Goal: Transaction & Acquisition: Download file/media

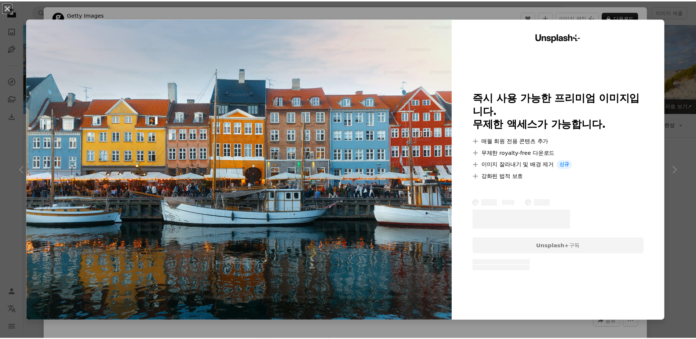
scroll to position [531, 0]
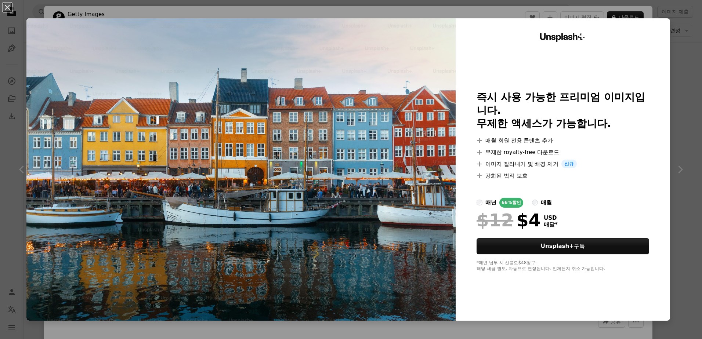
click at [679, 59] on div "An X shape Unsplash+ 즉시 사용 가능한 프리미엄 이미지입니다. 무제한 액세스가 가능합니다. A plus sign 매월 회원 전…" at bounding box center [351, 169] width 702 height 339
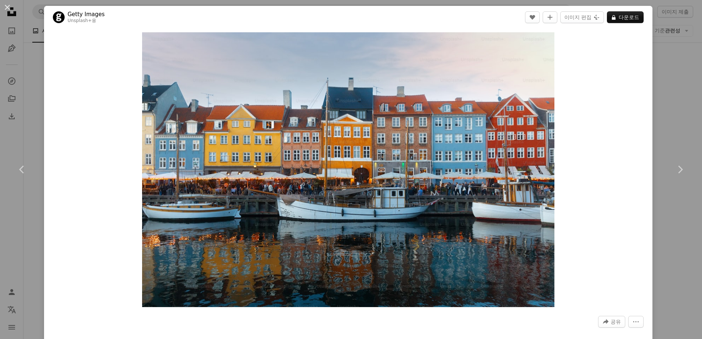
click at [672, 54] on div "An X shape Chevron left Chevron right Getty Images Unsplash+ 용 A heart A plus s…" at bounding box center [351, 169] width 702 height 339
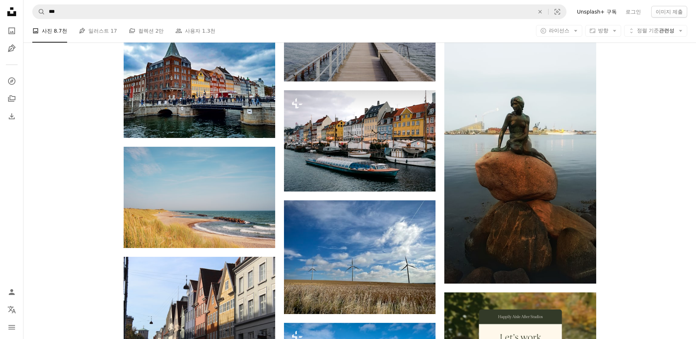
scroll to position [3247, 0]
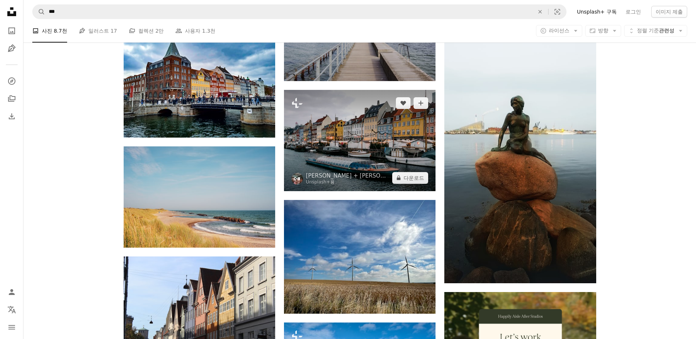
click at [373, 146] on img at bounding box center [360, 140] width 152 height 101
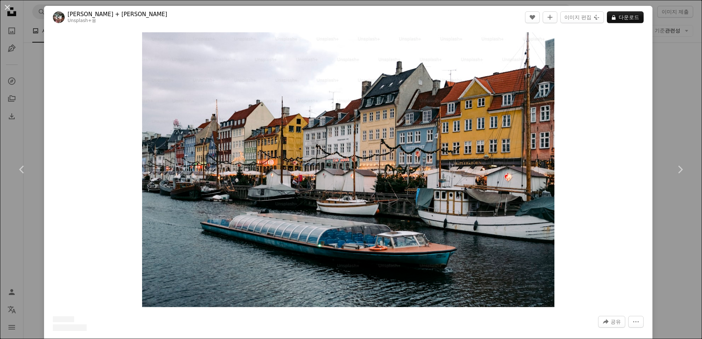
click at [668, 70] on div "An X shape Chevron left Chevron right [PERSON_NAME] + [PERSON_NAME] 용 A heart A…" at bounding box center [351, 169] width 702 height 339
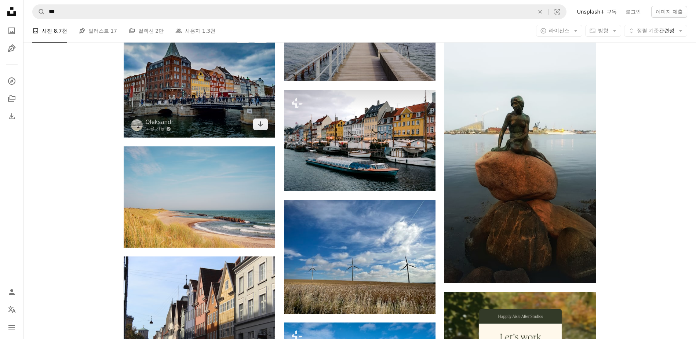
click at [231, 107] on img at bounding box center [200, 81] width 152 height 114
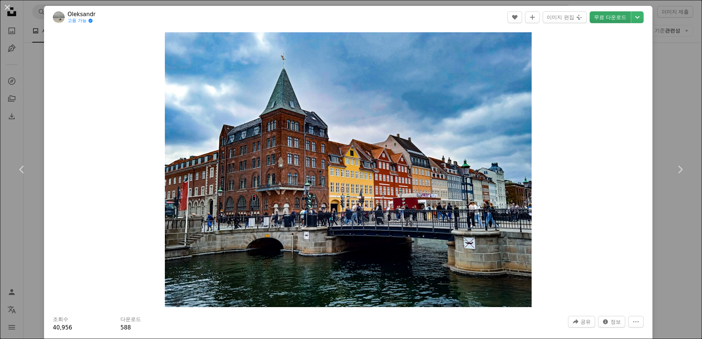
click at [612, 18] on link "무료 다운로드" at bounding box center [609, 17] width 41 height 12
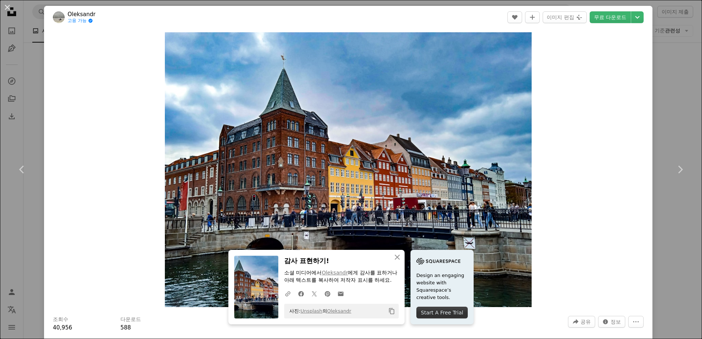
click at [664, 66] on div "An X shape Chevron left Chevron right An X shape 닫기 감사 표현하기! 소셜 미디어에서 [PERSON_N…" at bounding box center [351, 169] width 702 height 339
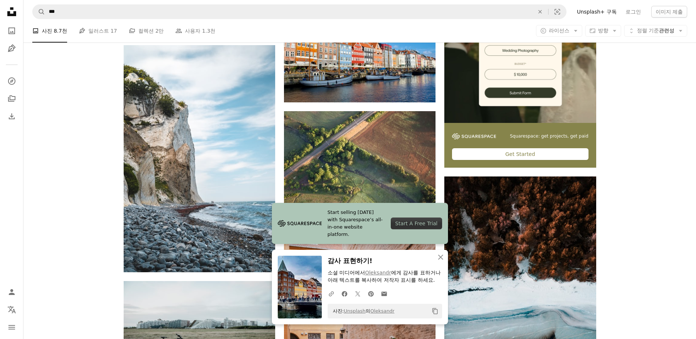
scroll to position [3614, 0]
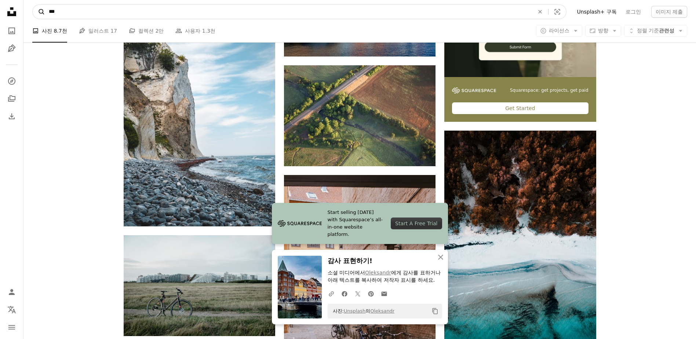
drag, startPoint x: 145, startPoint y: 13, endPoint x: 44, endPoint y: 11, distance: 101.3
click at [44, 11] on form "A magnifying glass *** An X shape Visual search" at bounding box center [299, 11] width 534 height 15
type input "****"
click at [33, 5] on button "A magnifying glass" at bounding box center [39, 12] width 12 height 14
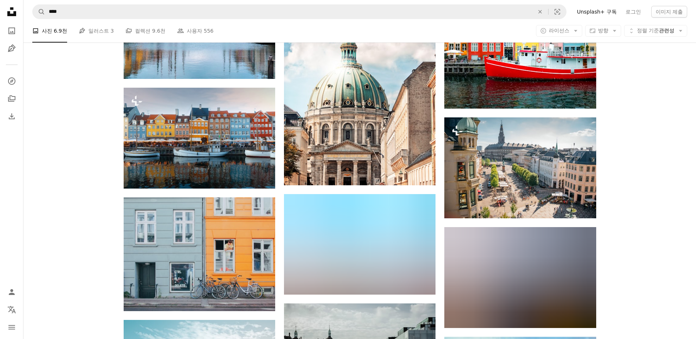
scroll to position [440, 0]
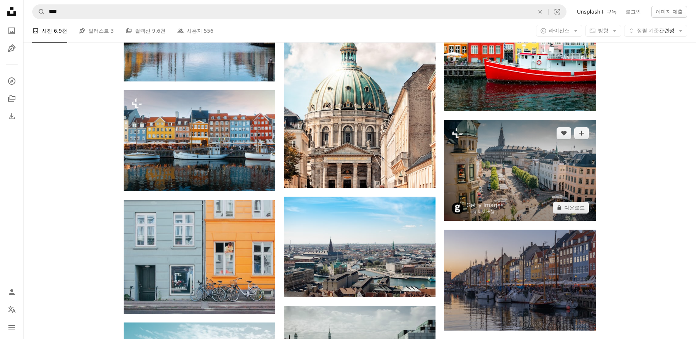
click at [521, 149] on img at bounding box center [520, 170] width 152 height 101
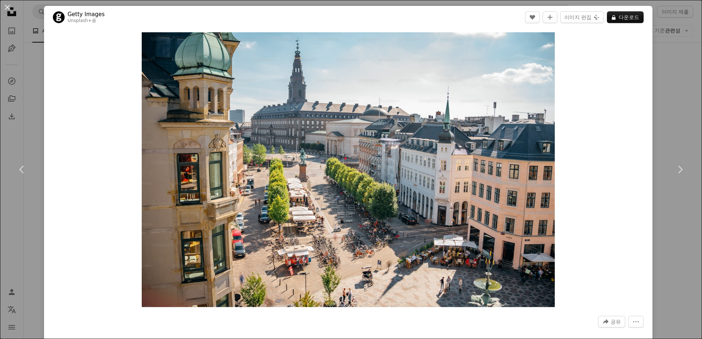
click at [671, 65] on div "An X shape Chevron left Chevron right Getty Images Unsplash+ 용 A heart A plus s…" at bounding box center [351, 169] width 702 height 339
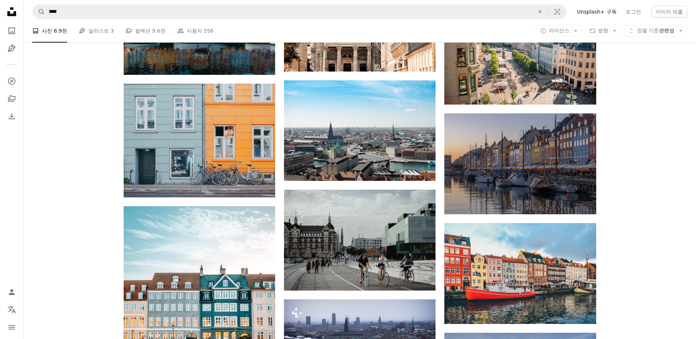
scroll to position [624, 0]
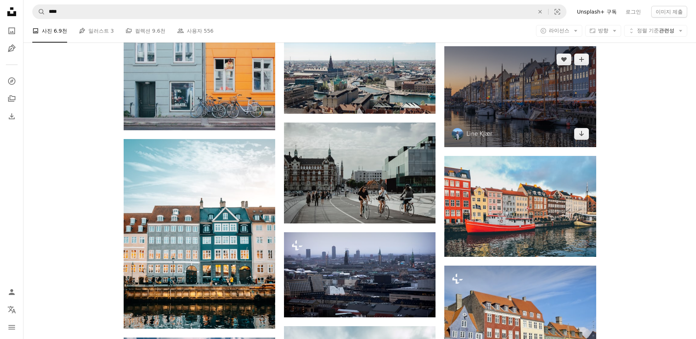
click at [539, 120] on img at bounding box center [520, 96] width 152 height 101
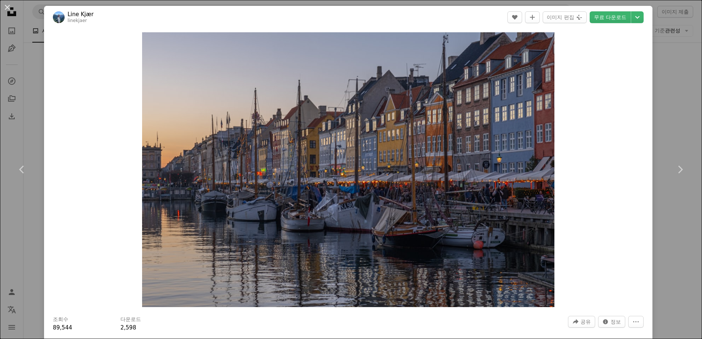
click at [668, 89] on div "An X shape Chevron left Chevron right Line Kjær linekjaer A heart A plus sign 이…" at bounding box center [351, 169] width 702 height 339
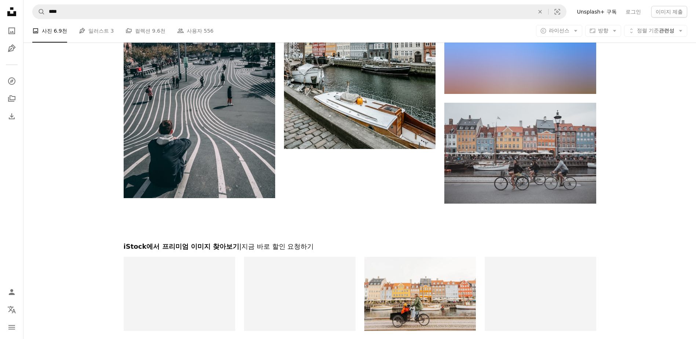
scroll to position [1138, 0]
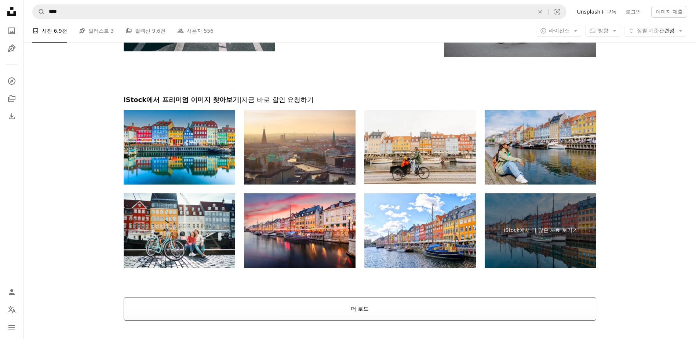
click at [414, 309] on button "더 로드" at bounding box center [360, 308] width 473 height 23
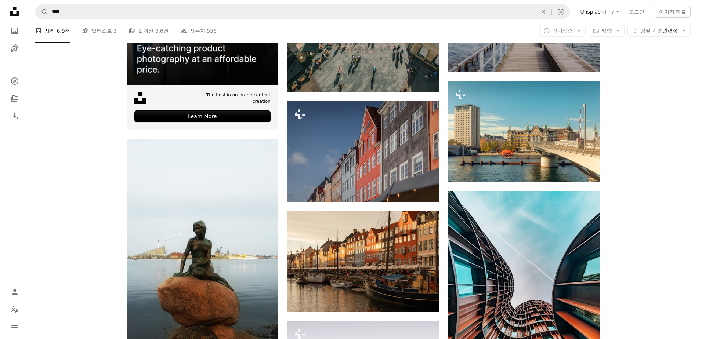
scroll to position [1909, 0]
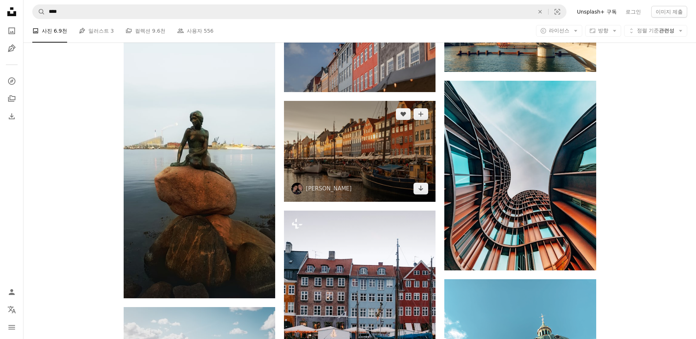
click at [346, 177] on img at bounding box center [360, 151] width 152 height 101
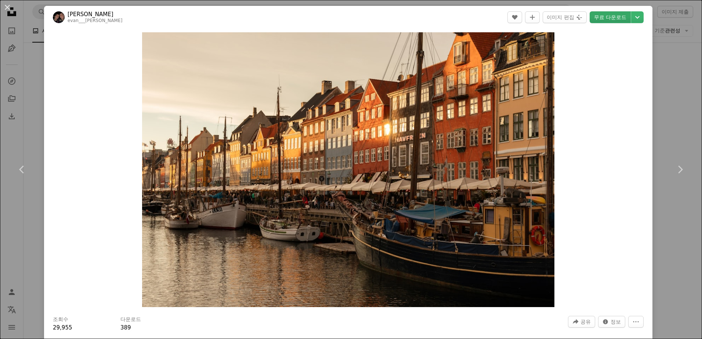
click at [606, 16] on link "무료 다운로드" at bounding box center [609, 17] width 41 height 12
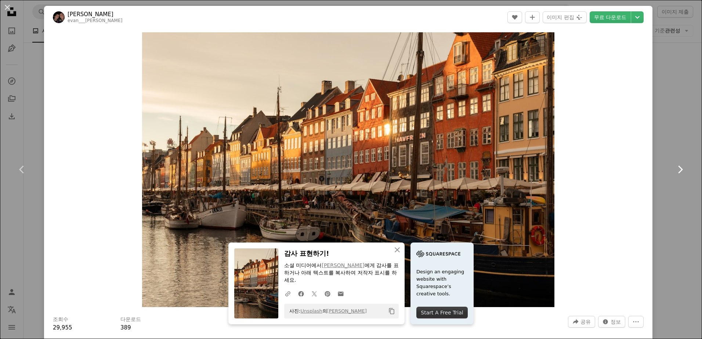
click at [663, 175] on link "Chevron right" at bounding box center [680, 169] width 44 height 70
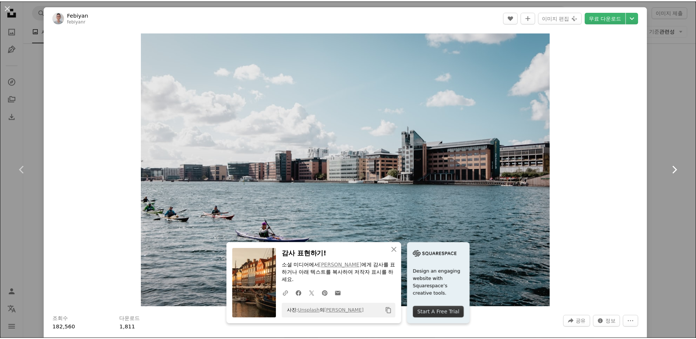
scroll to position [147, 0]
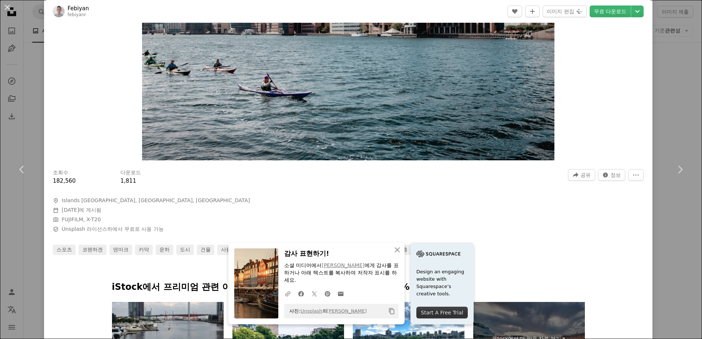
click at [674, 79] on div "An X shape Chevron left Chevron right An X shape 닫기 감사 표현하기! 소셜 미디어에서 [PERSON_N…" at bounding box center [351, 169] width 702 height 339
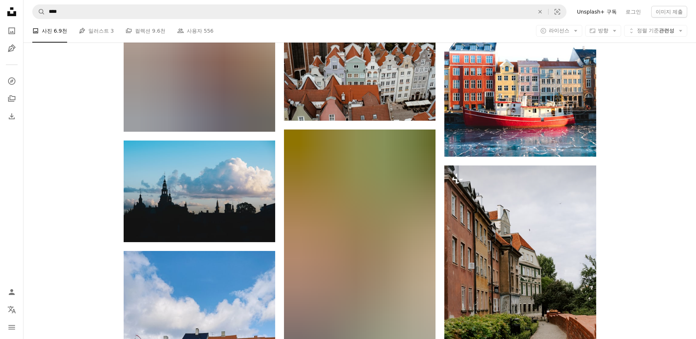
scroll to position [3010, 0]
